Goal: Understand process/instructions: Learn how to perform a task or action

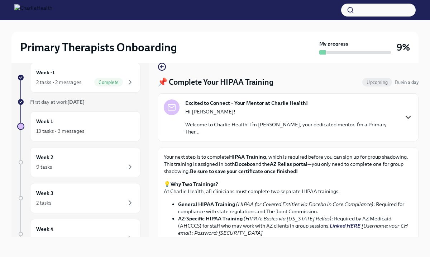
click at [407, 114] on icon "button" at bounding box center [408, 117] width 9 height 9
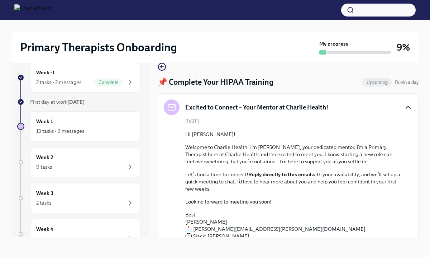
click at [406, 104] on icon "button" at bounding box center [408, 107] width 9 height 9
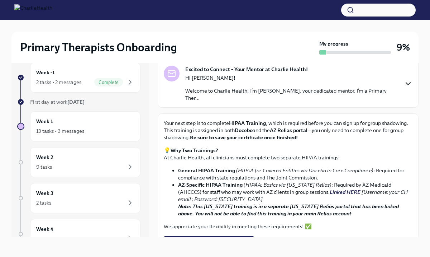
scroll to position [34, 0]
click at [221, 167] on strong "General HIPAA Training" at bounding box center [206, 170] width 57 height 6
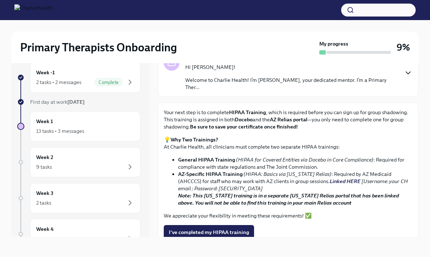
scroll to position [46, 0]
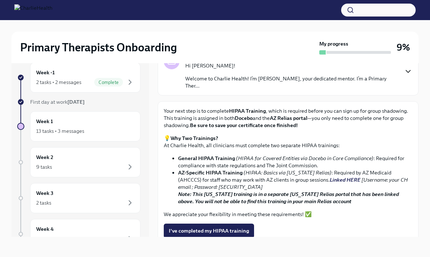
click at [330, 176] on link "Linked HERE" at bounding box center [345, 179] width 31 height 6
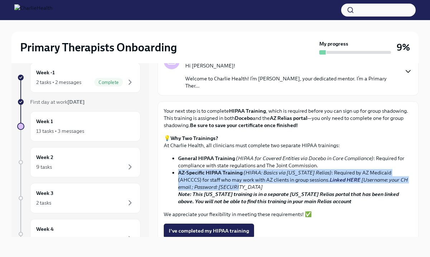
drag, startPoint x: 179, startPoint y: 166, endPoint x: 260, endPoint y: 181, distance: 82.8
click at [260, 181] on li "AZ-Specific HIPAA Training (HIPAA: Basics via Arizona Relias) : Required by AZ …" at bounding box center [295, 187] width 235 height 36
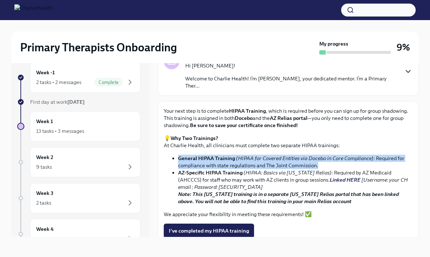
drag, startPoint x: 179, startPoint y: 151, endPoint x: 321, endPoint y: 156, distance: 142.1
click at [321, 156] on li "General HIPAA Training (HIPAA for Covered Entities via Docebo in Core Complianc…" at bounding box center [295, 162] width 235 height 14
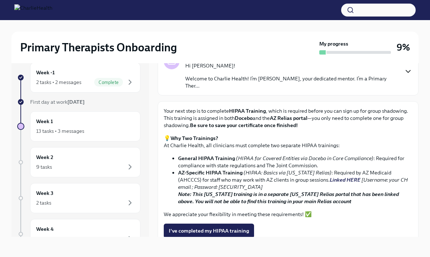
click at [242, 134] on p "💡 Why Two Trainings? At Charlie Health, all clinicians must complete two separa…" at bounding box center [288, 141] width 249 height 14
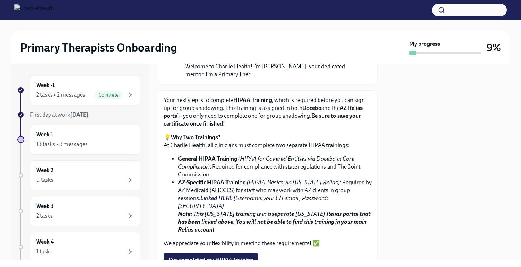
scroll to position [72, 0]
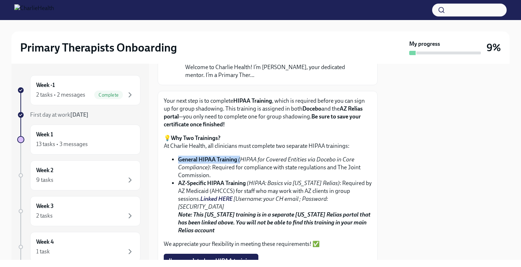
drag, startPoint x: 179, startPoint y: 160, endPoint x: 241, endPoint y: 159, distance: 61.7
click at [241, 159] on li "General HIPAA Training (HIPAA for Covered Entities via Docebo in Core Complianc…" at bounding box center [275, 168] width 194 height 24
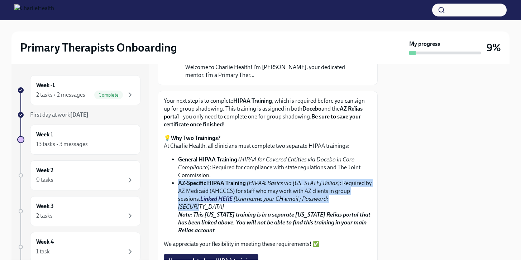
drag, startPoint x: 177, startPoint y: 183, endPoint x: 327, endPoint y: 198, distance: 150.6
click at [327, 198] on ul "General HIPAA Training (HIPAA for Covered Entities via Docebo in Core Complianc…" at bounding box center [268, 195] width 208 height 79
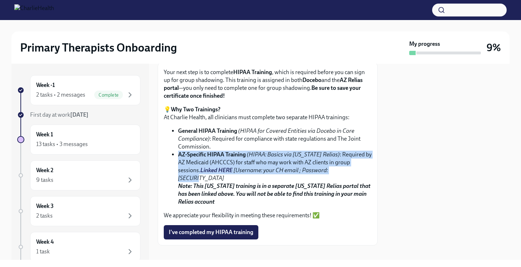
scroll to position [101, 0]
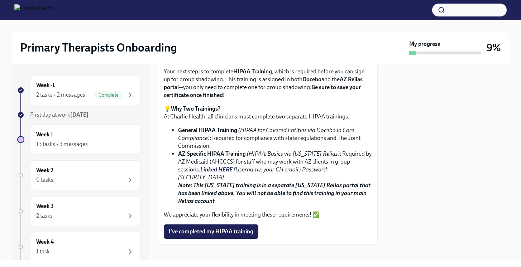
click at [231, 113] on p "💡 Why Two Trainings? At Charlie Health, all clinicians must complete two separa…" at bounding box center [268, 113] width 208 height 16
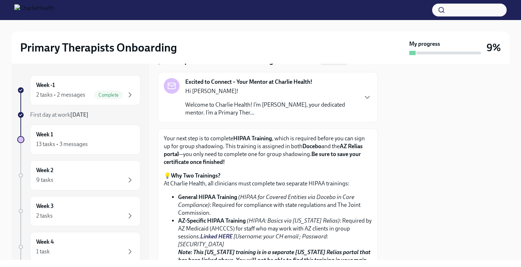
scroll to position [0, 0]
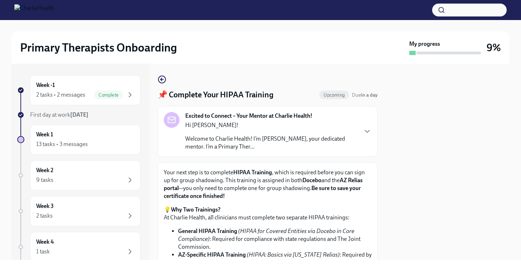
click at [283, 133] on div "Hi Niusha! Welcome to Charlie Health! I’m Kelly McSorley, your dedicated mentor…" at bounding box center [271, 136] width 172 height 29
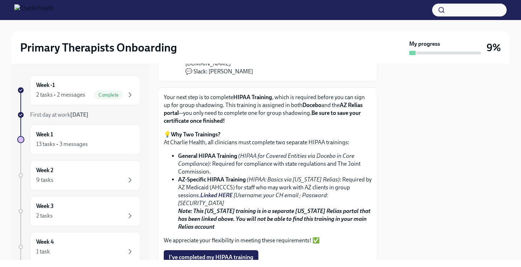
scroll to position [212, 0]
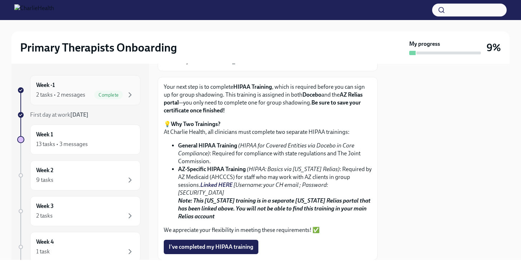
click at [109, 86] on div "Week -1 2 tasks • 2 messages Complete" at bounding box center [85, 90] width 98 height 18
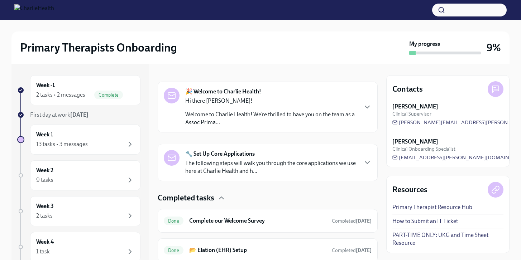
scroll to position [94, 0]
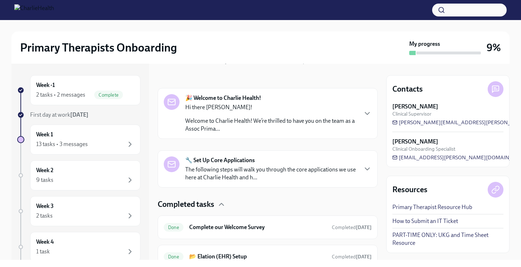
click at [248, 113] on div "Hi there Niusha! Welcome to Charlie Health! We’re thrilled to have you on the t…" at bounding box center [271, 118] width 172 height 29
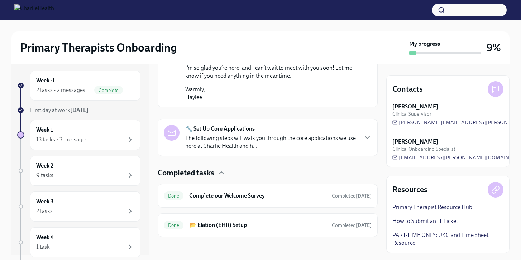
scroll to position [0, 0]
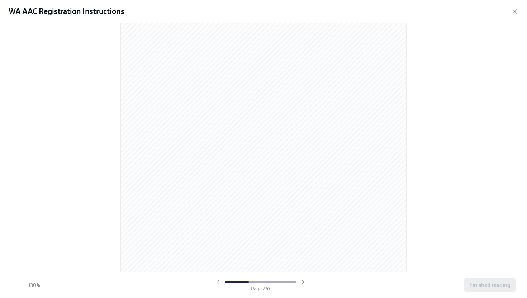
scroll to position [394, 0]
